Goal: Information Seeking & Learning: Learn about a topic

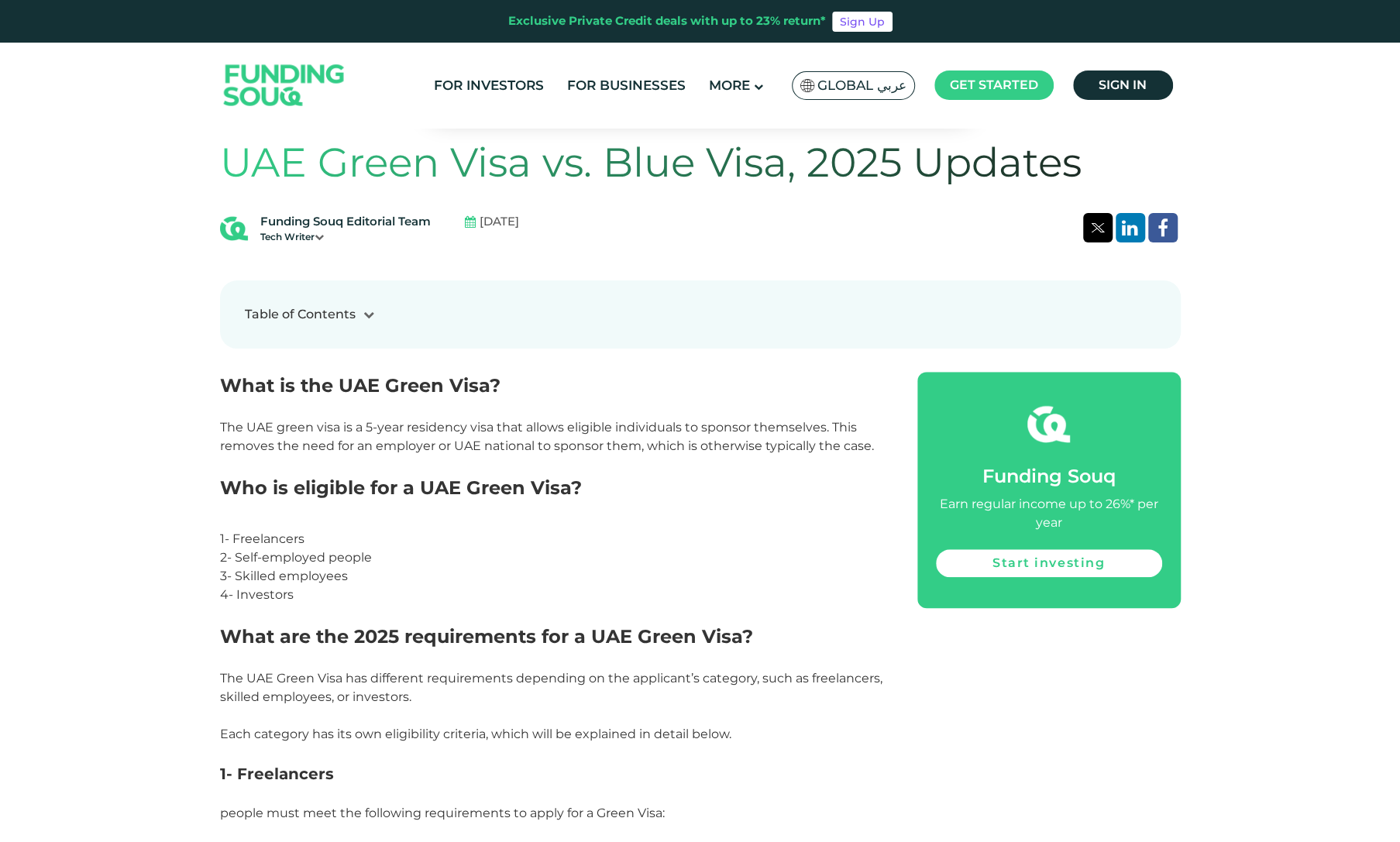
scroll to position [709, 0]
click at [356, 305] on div "Table of Contents 1 What is the UAE Green Visa? 2 Who is eligible for a UAE Gre…" at bounding box center [700, 316] width 961 height 69
click at [358, 320] on div at bounding box center [368, 316] width 26 height 16
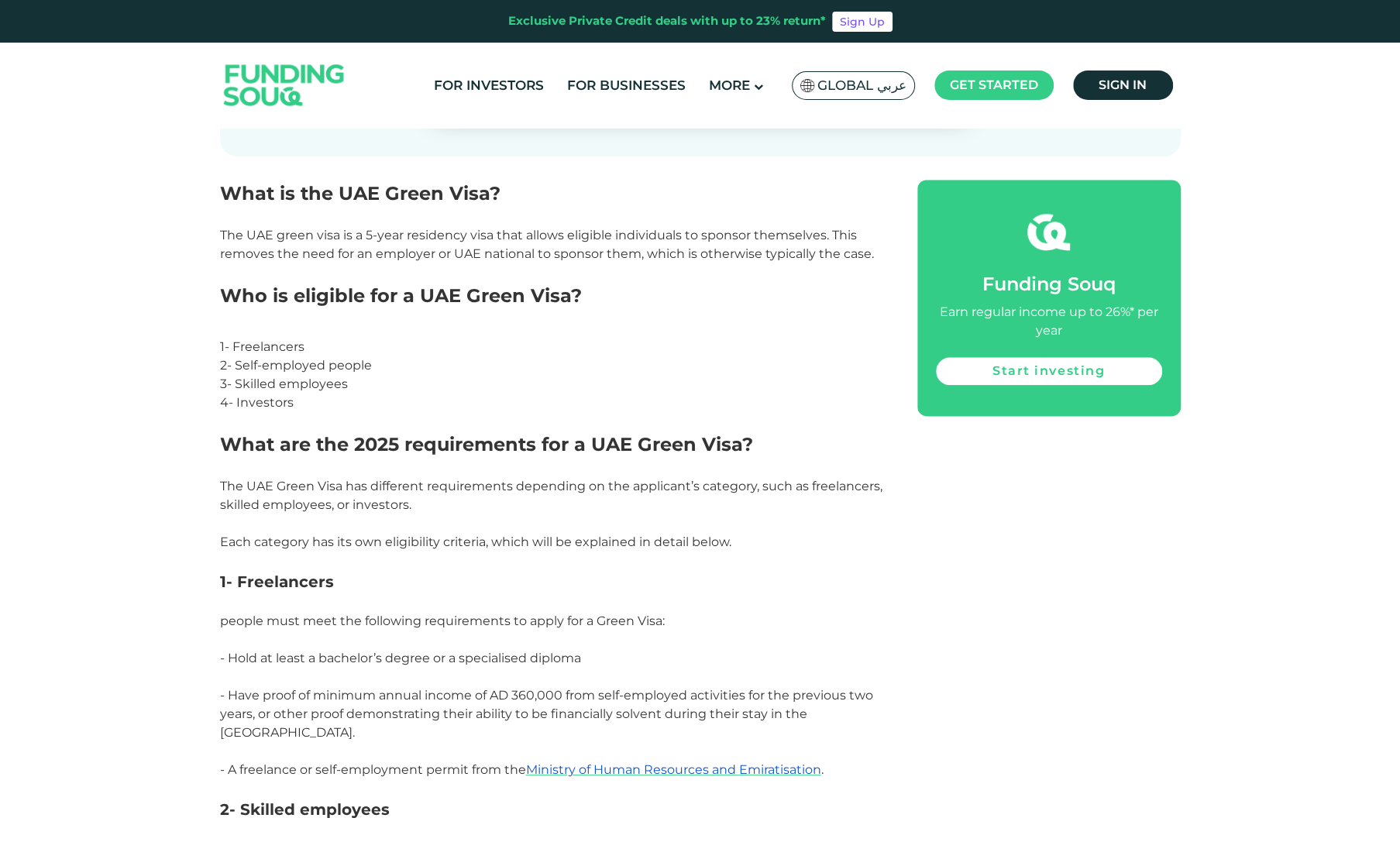
scroll to position [1252, 0]
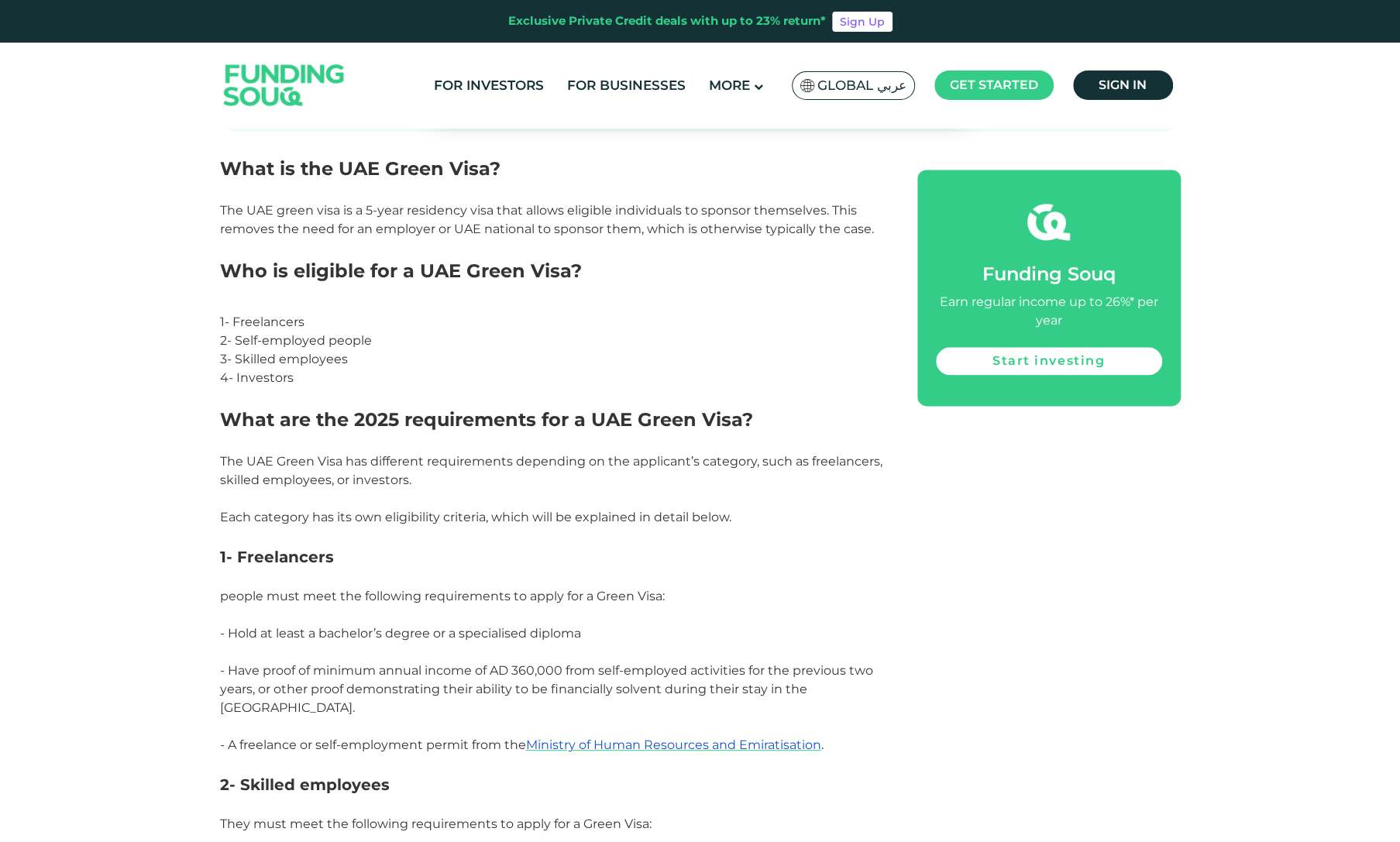
scroll to position [1174, 0]
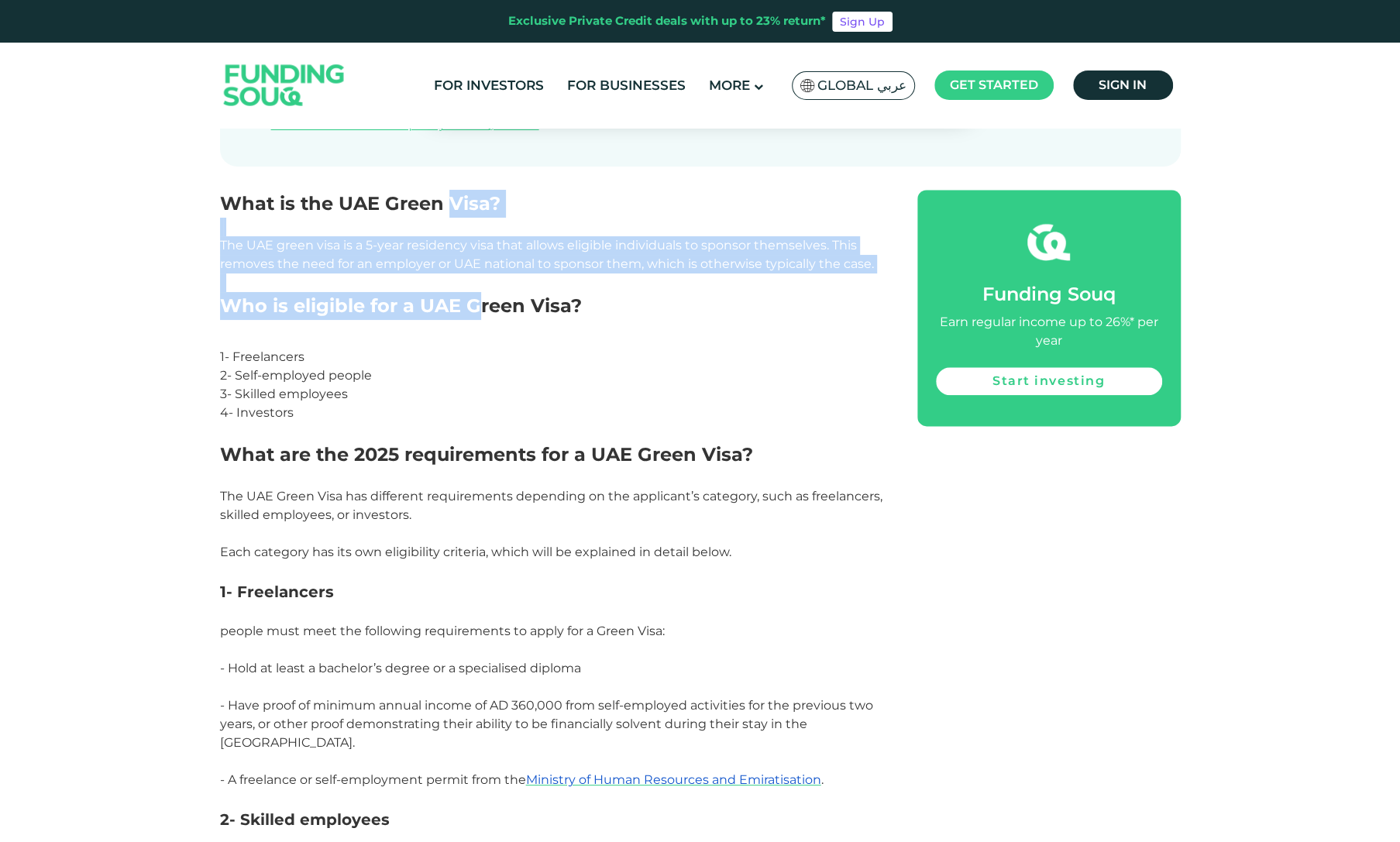
drag, startPoint x: 446, startPoint y: 203, endPoint x: 482, endPoint y: 293, distance: 96.9
click at [482, 293] on h2 "Who is eligible for a UAE Green Visa?" at bounding box center [551, 320] width 662 height 56
